Goal: Information Seeking & Learning: Learn about a topic

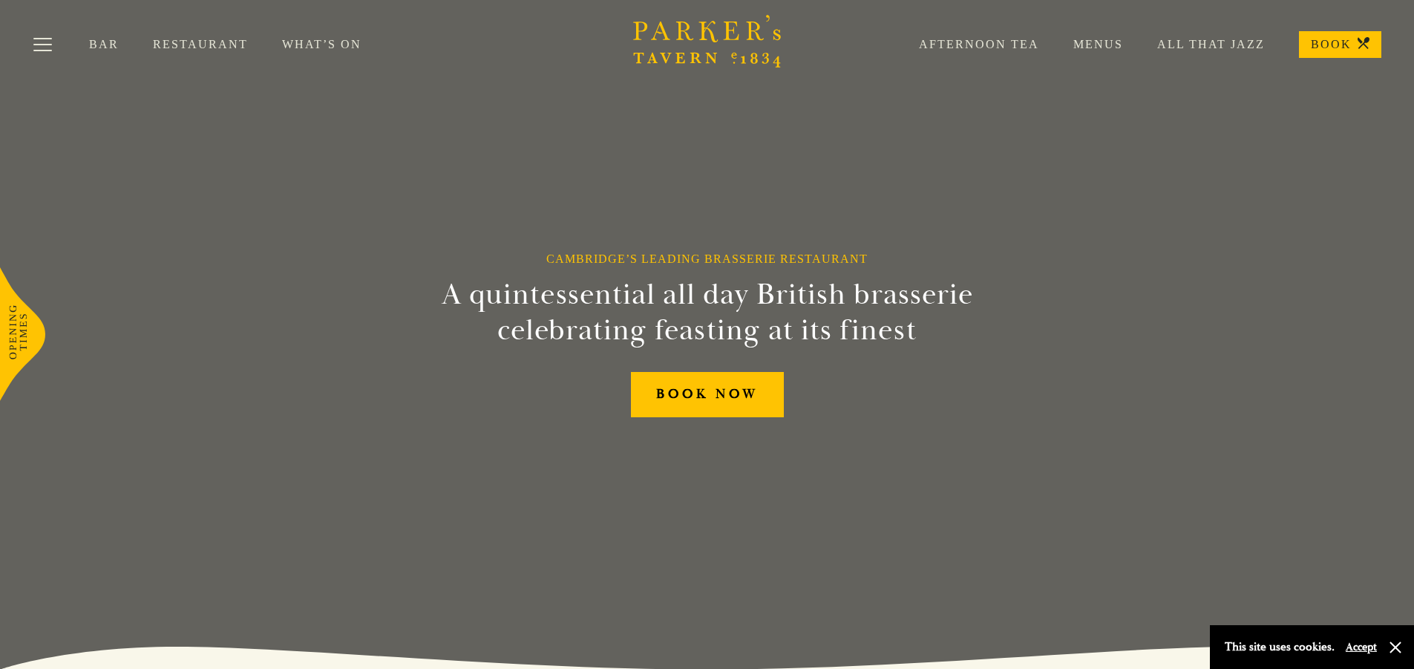
click at [1098, 45] on link "Menus" at bounding box center [1081, 44] width 84 height 15
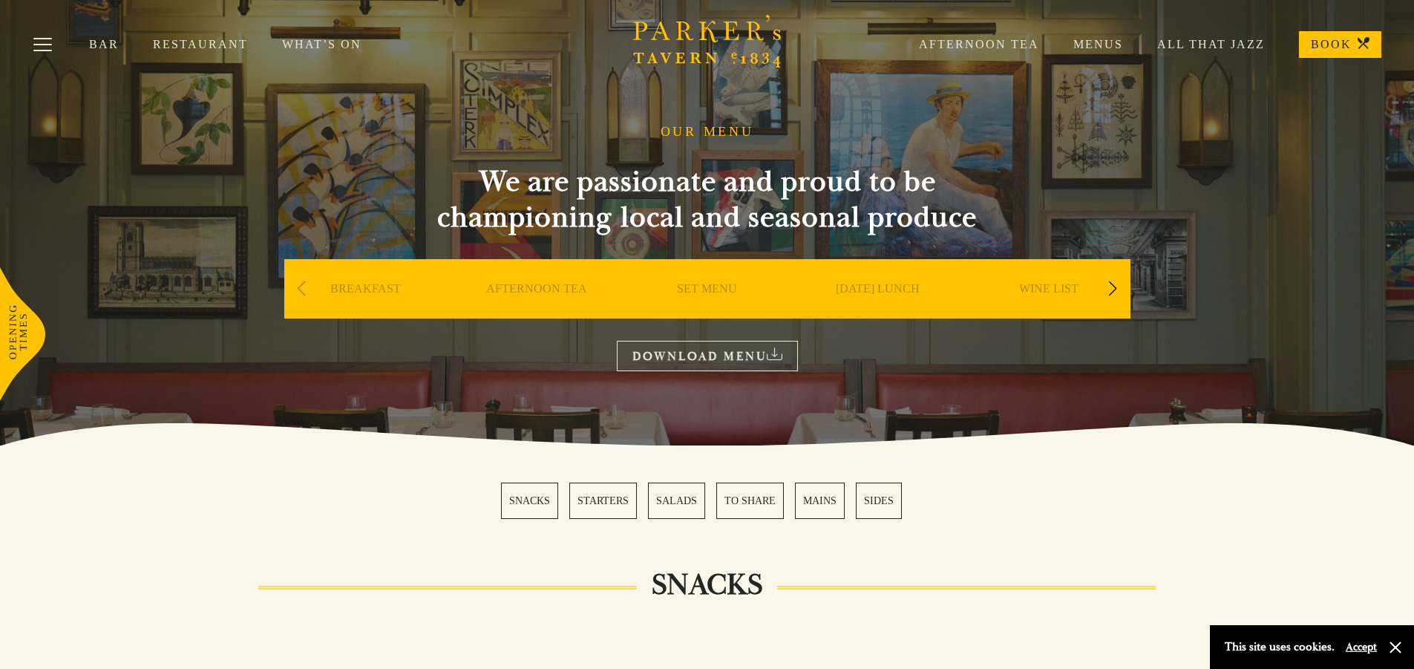
click at [1112, 286] on div "Next slide" at bounding box center [1113, 288] width 20 height 33
click at [1112, 292] on div "Next slide" at bounding box center [1113, 288] width 20 height 33
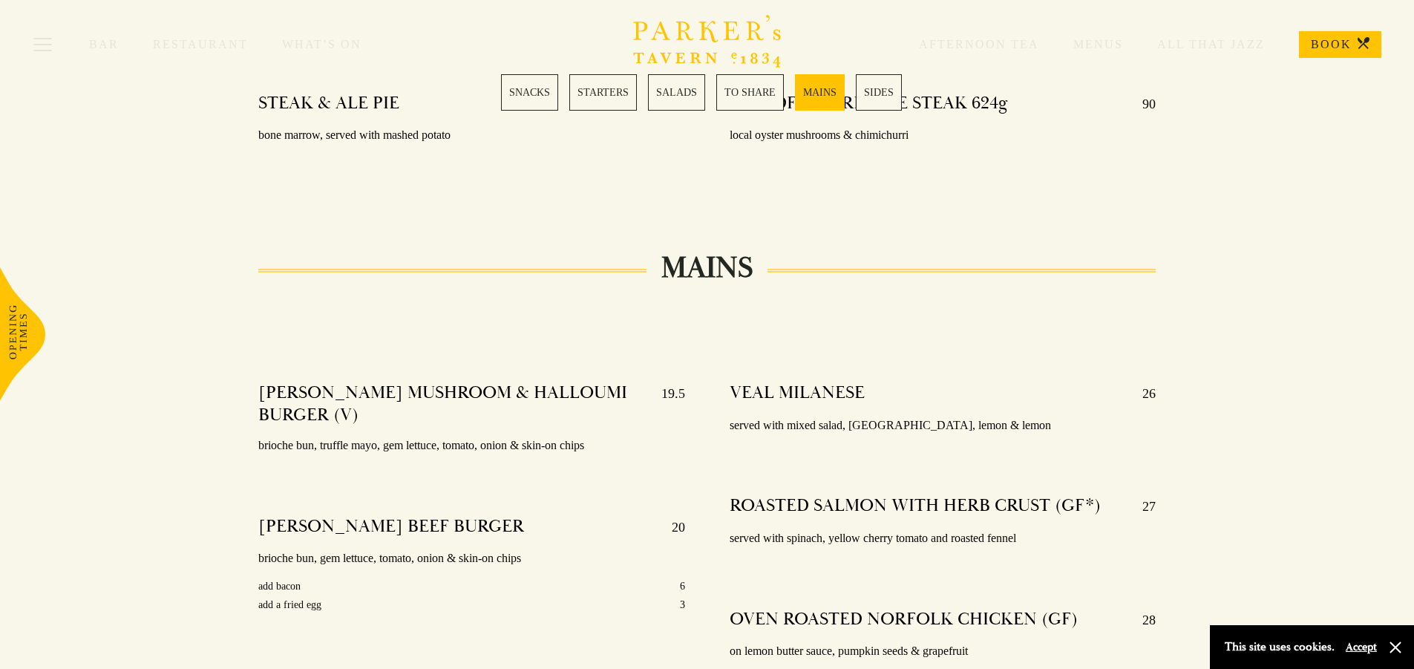
scroll to position [2449, 0]
